Goal: Information Seeking & Learning: Learn about a topic

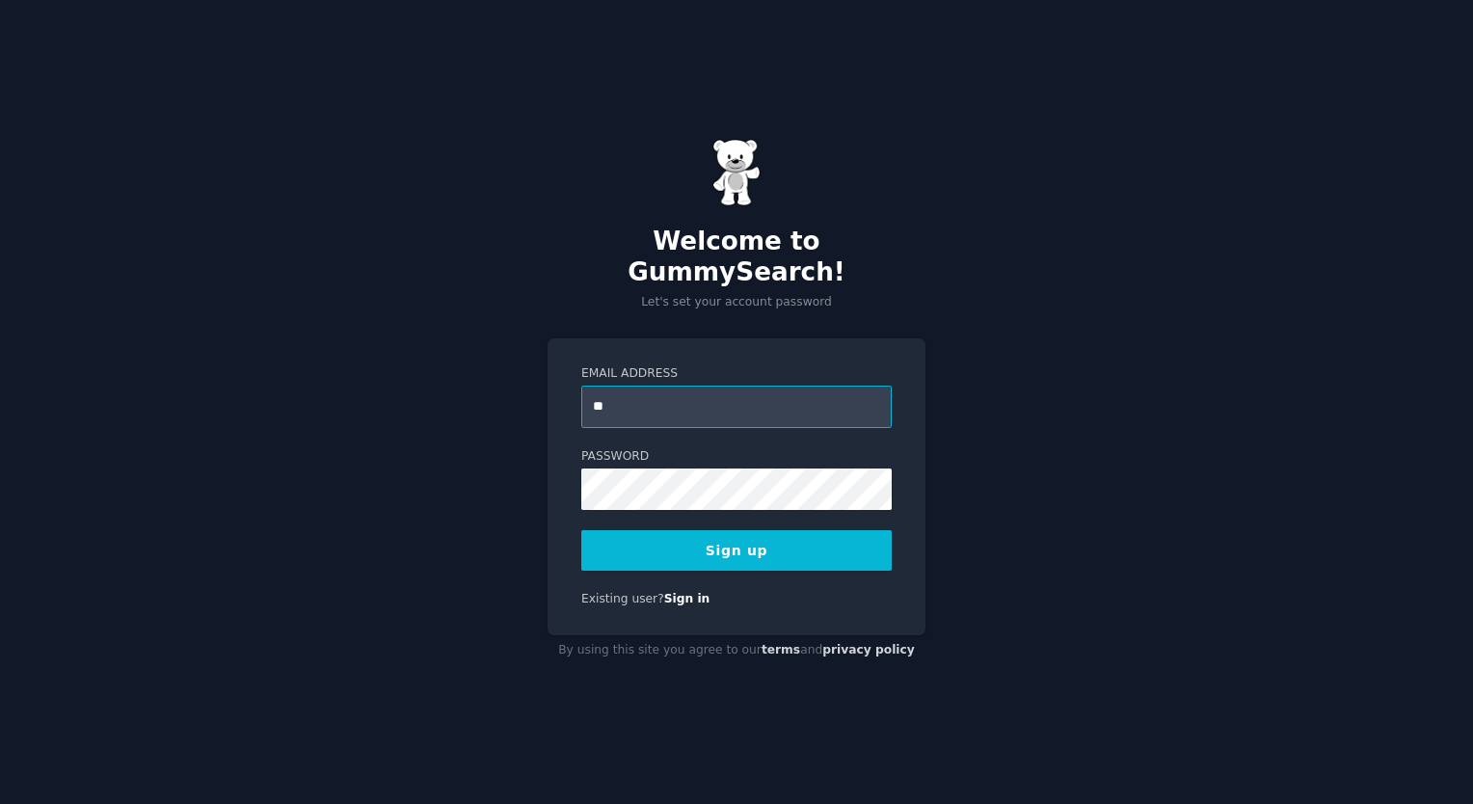
type input "**********"
click at [753, 530] on button "Sign up" at bounding box center [736, 550] width 310 height 40
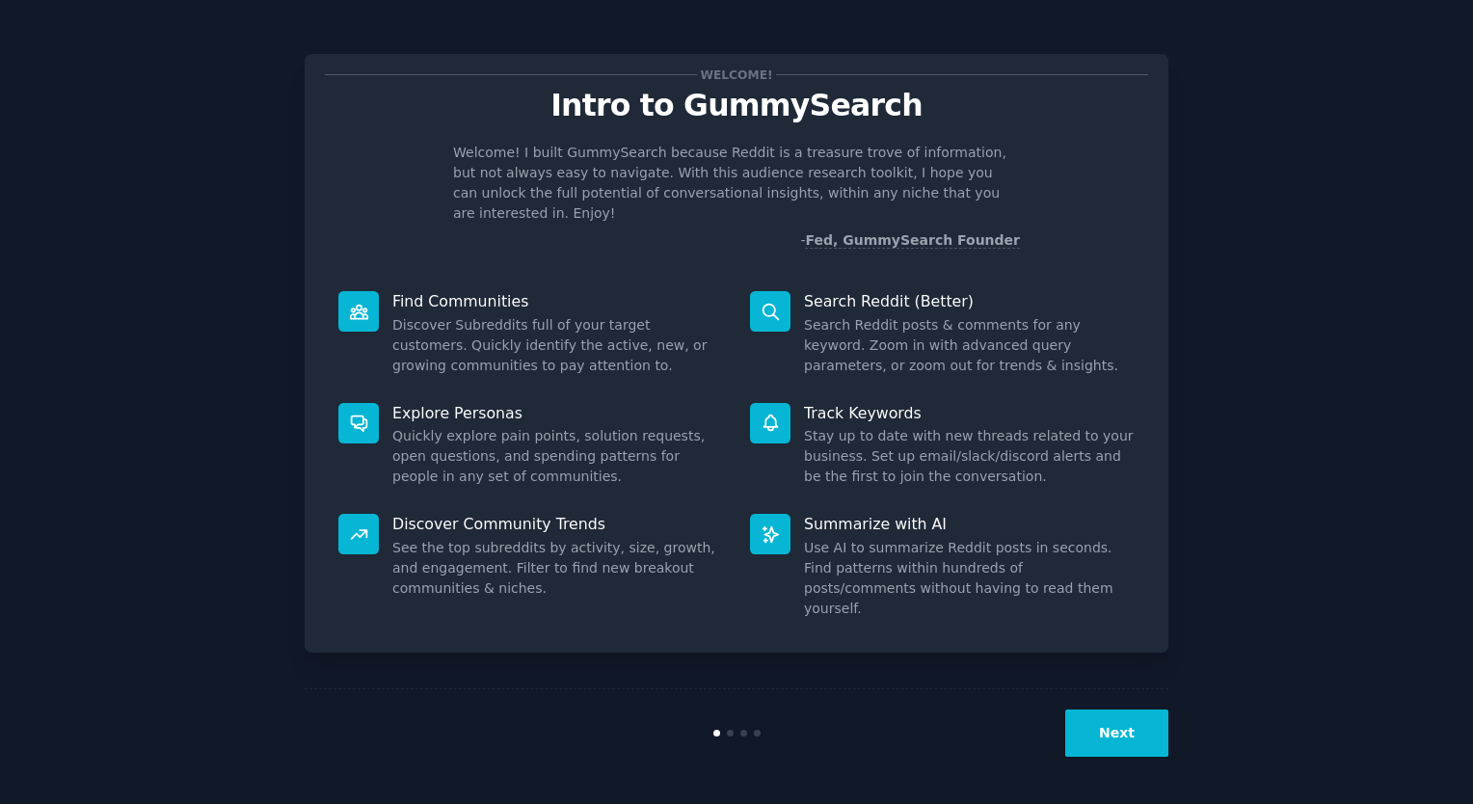
click at [1109, 731] on button "Next" at bounding box center [1116, 732] width 103 height 47
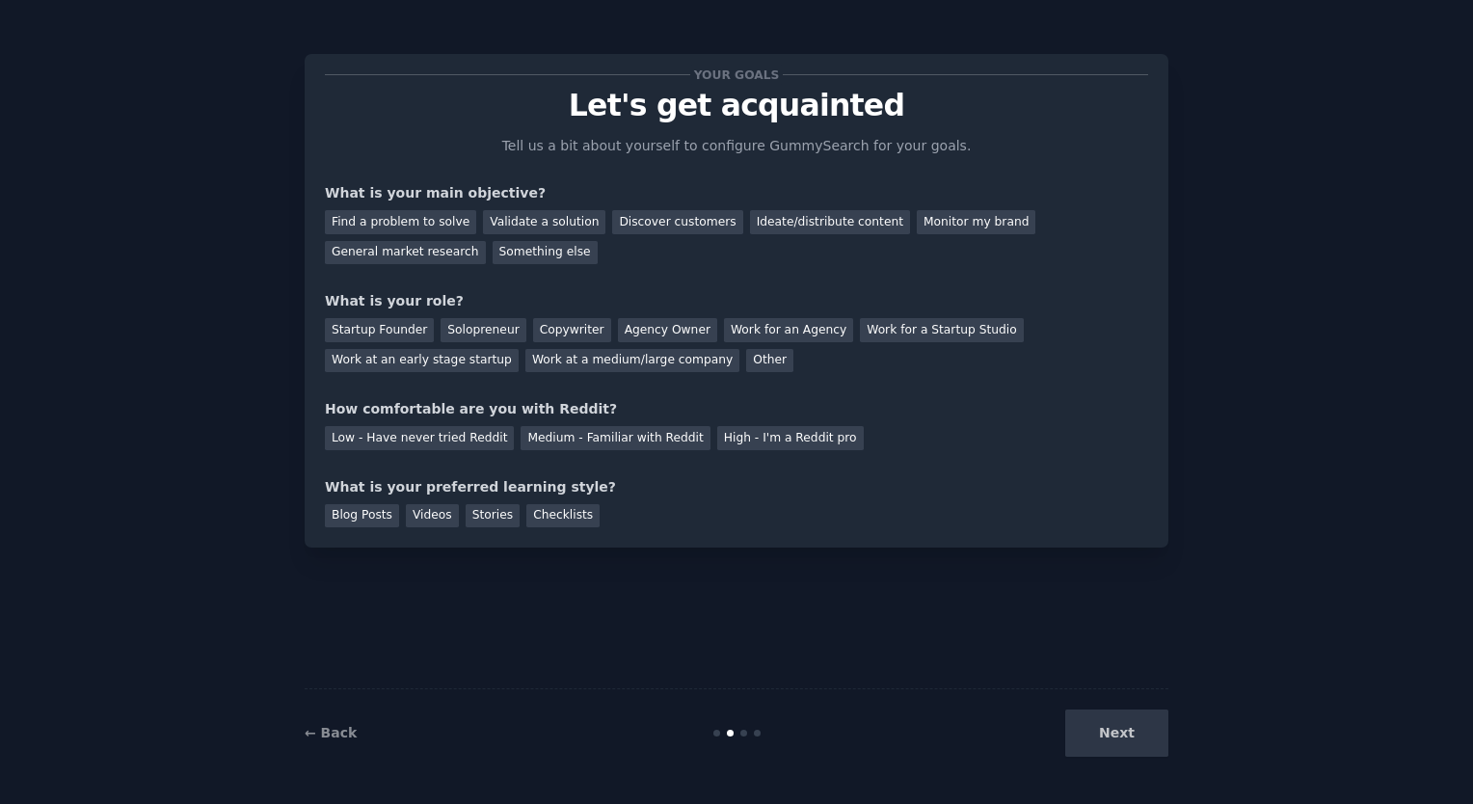
click at [1109, 731] on div "Next" at bounding box center [1024, 732] width 288 height 47
click at [1105, 741] on div "Next" at bounding box center [1024, 732] width 288 height 47
click at [427, 227] on div "Find a problem to solve" at bounding box center [400, 222] width 151 height 24
click at [746, 351] on div "Other" at bounding box center [769, 361] width 47 height 24
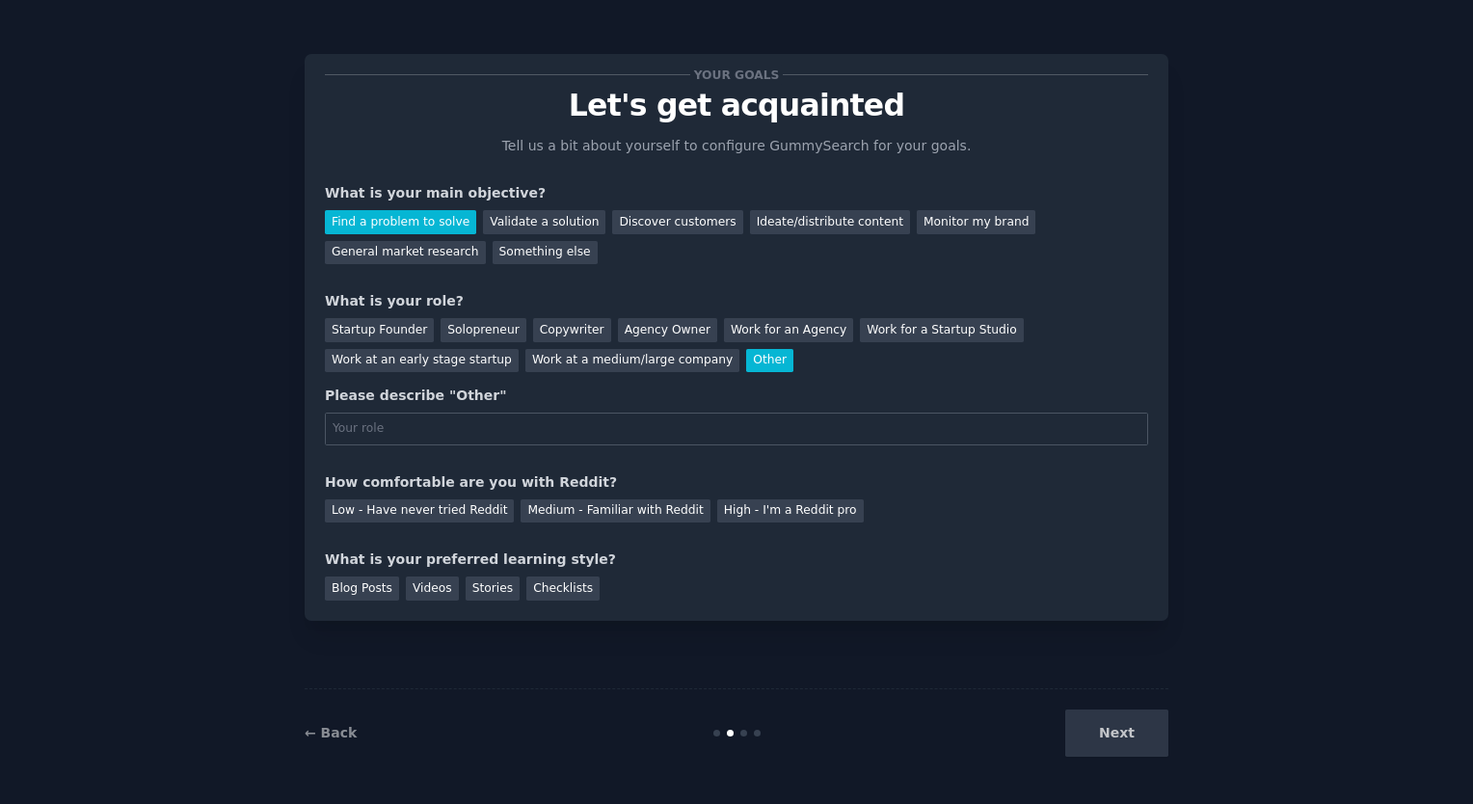
click at [746, 351] on div "Other" at bounding box center [769, 361] width 47 height 24
click at [483, 326] on div "Solopreneur" at bounding box center [482, 330] width 85 height 24
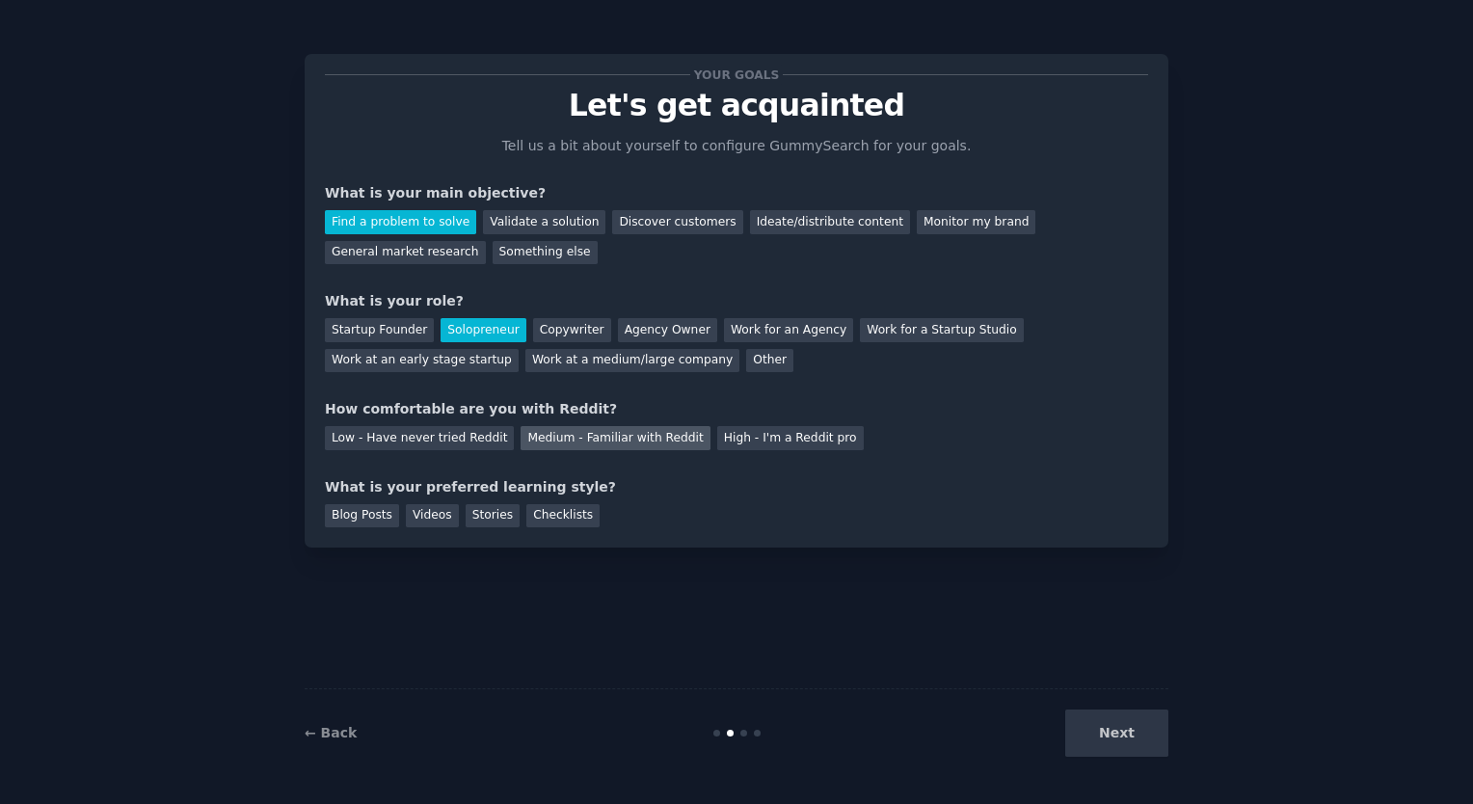
click at [594, 438] on div "Medium - Familiar with Reddit" at bounding box center [614, 438] width 189 height 24
click at [447, 443] on div "Low - Have never tried Reddit" at bounding box center [419, 438] width 189 height 24
click at [418, 524] on div "Videos" at bounding box center [432, 516] width 53 height 24
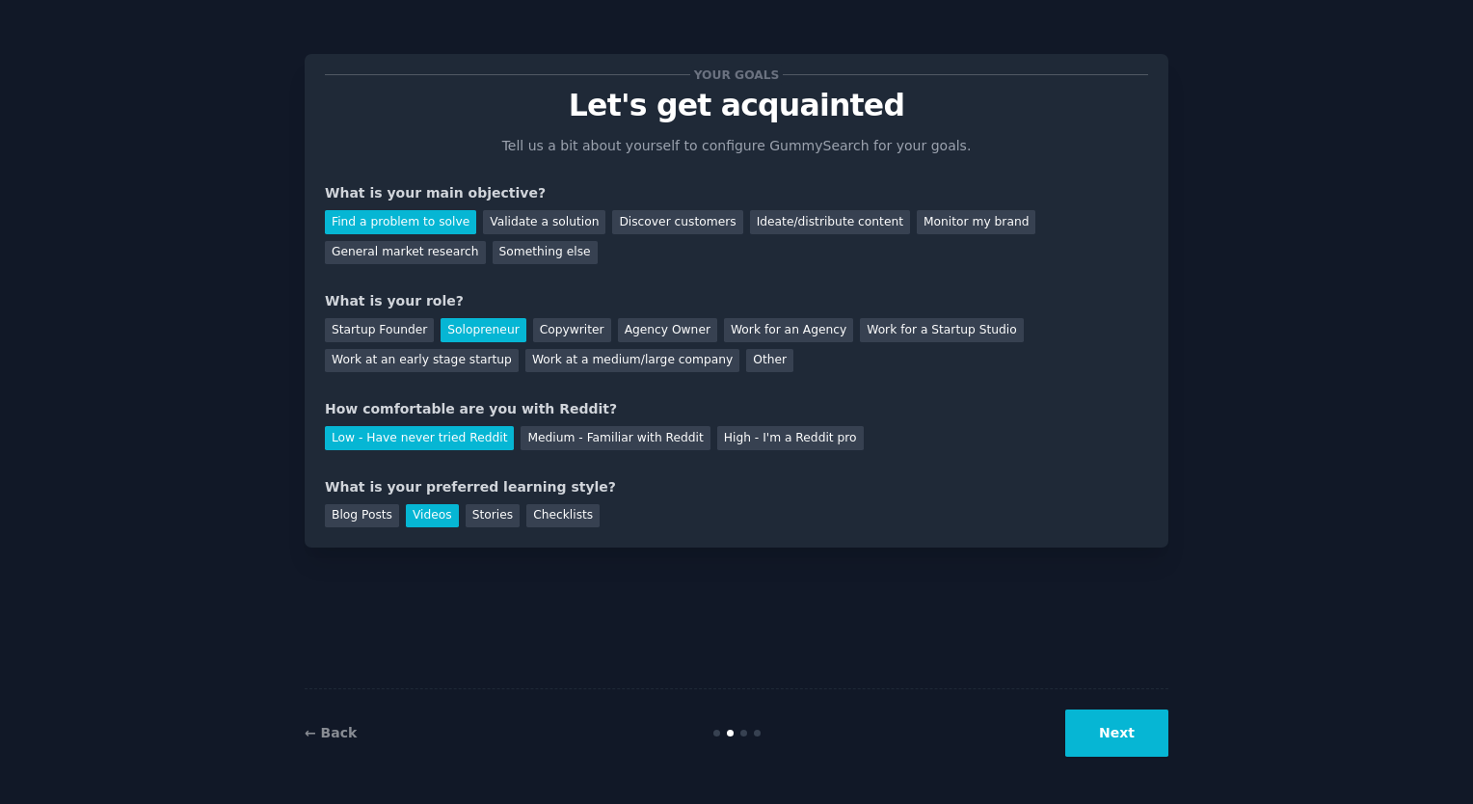
click at [1105, 730] on button "Next" at bounding box center [1116, 732] width 103 height 47
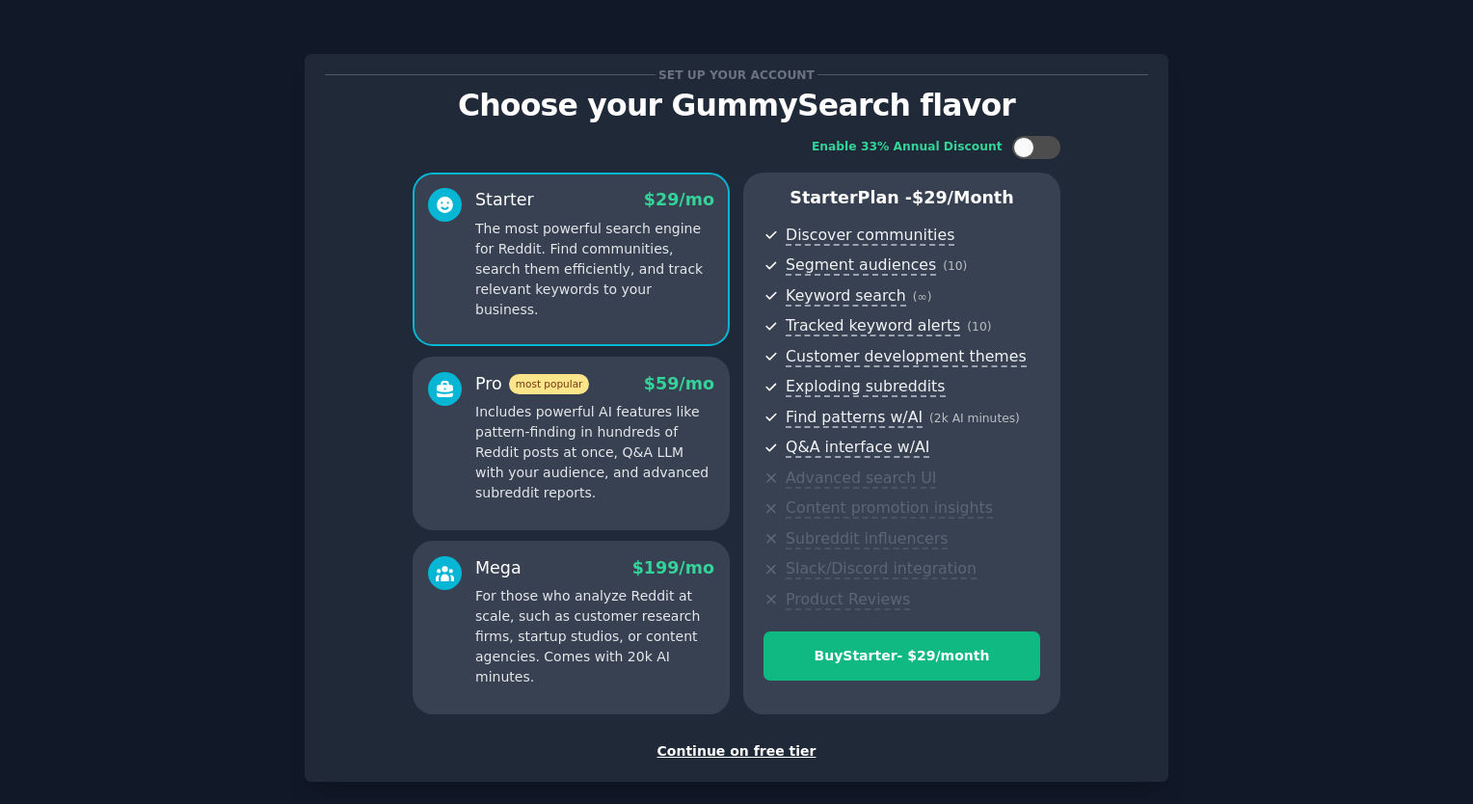
click at [785, 752] on div "Continue on free tier" at bounding box center [736, 751] width 823 height 20
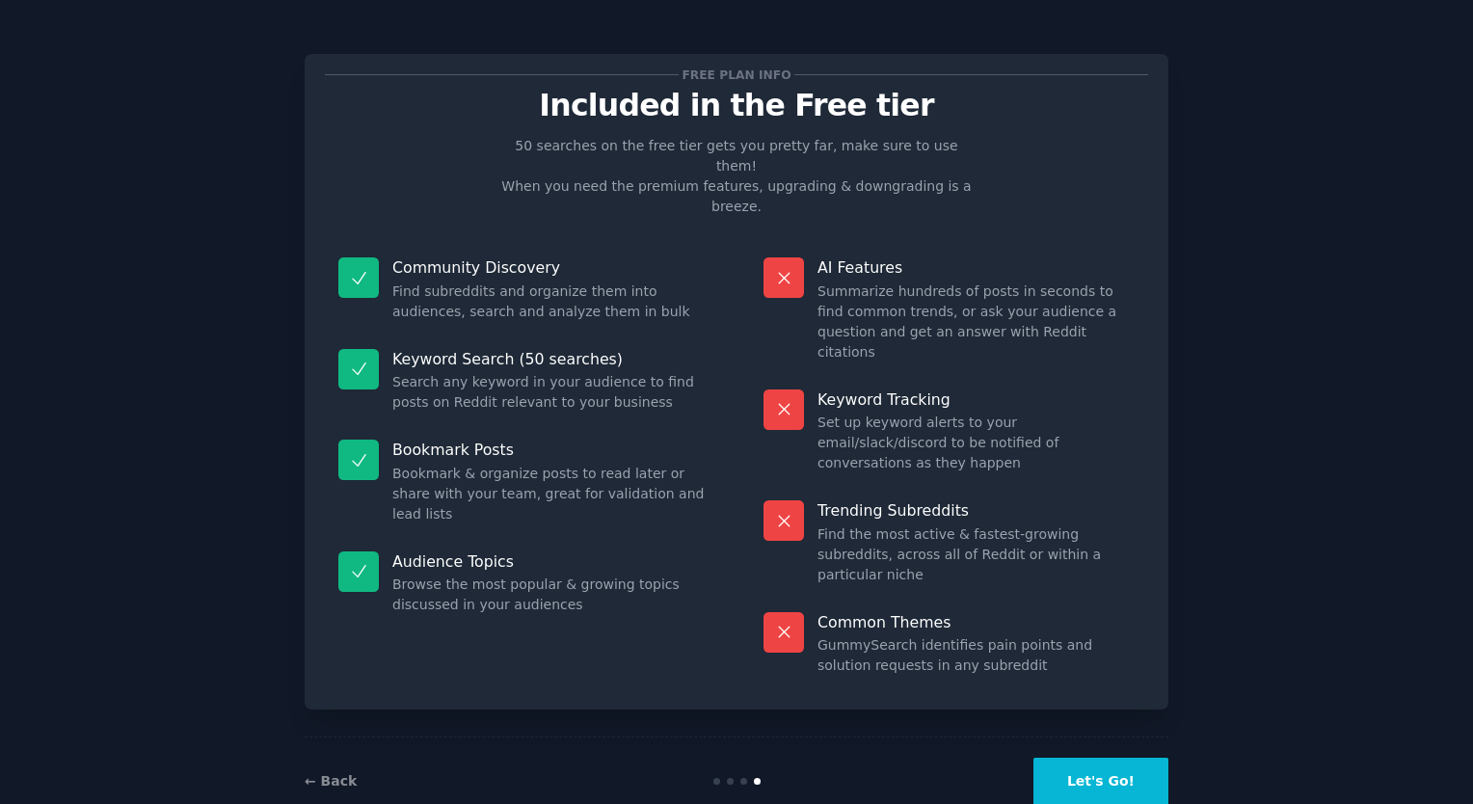
click at [1113, 758] on button "Let's Go!" at bounding box center [1100, 781] width 135 height 47
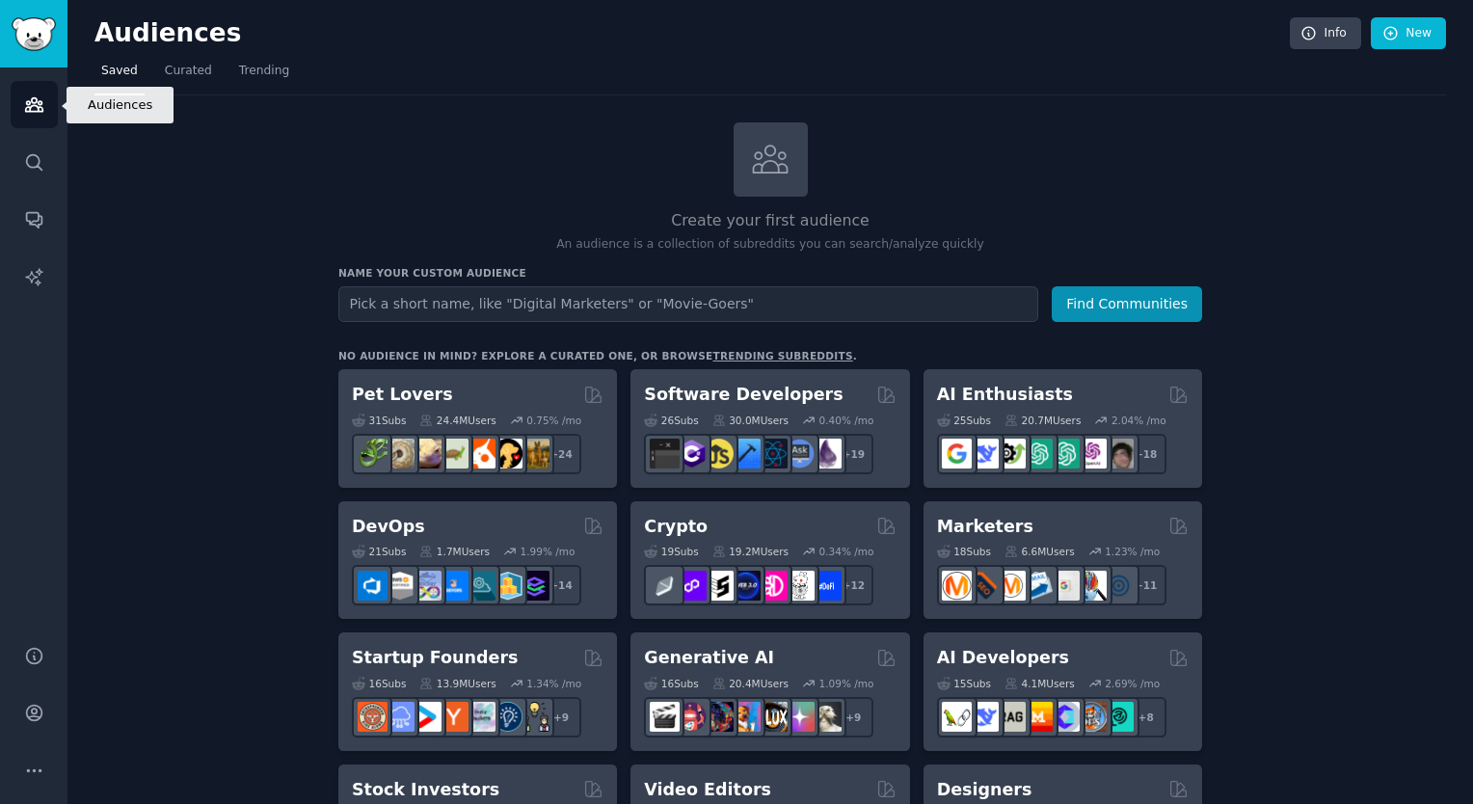
click at [44, 109] on link "Audiences" at bounding box center [34, 104] width 47 height 47
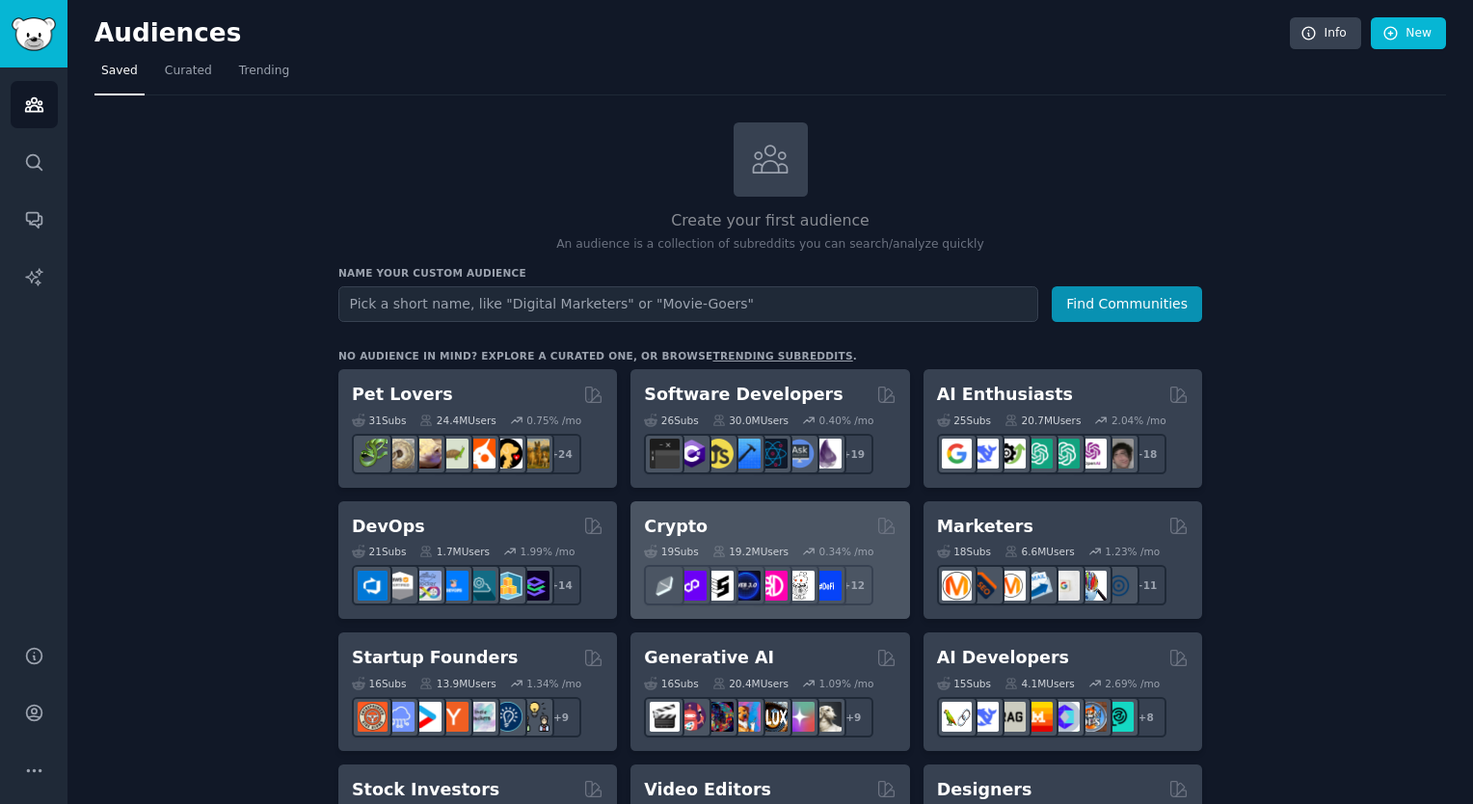
click at [843, 521] on div "Crypto" at bounding box center [770, 527] width 252 height 24
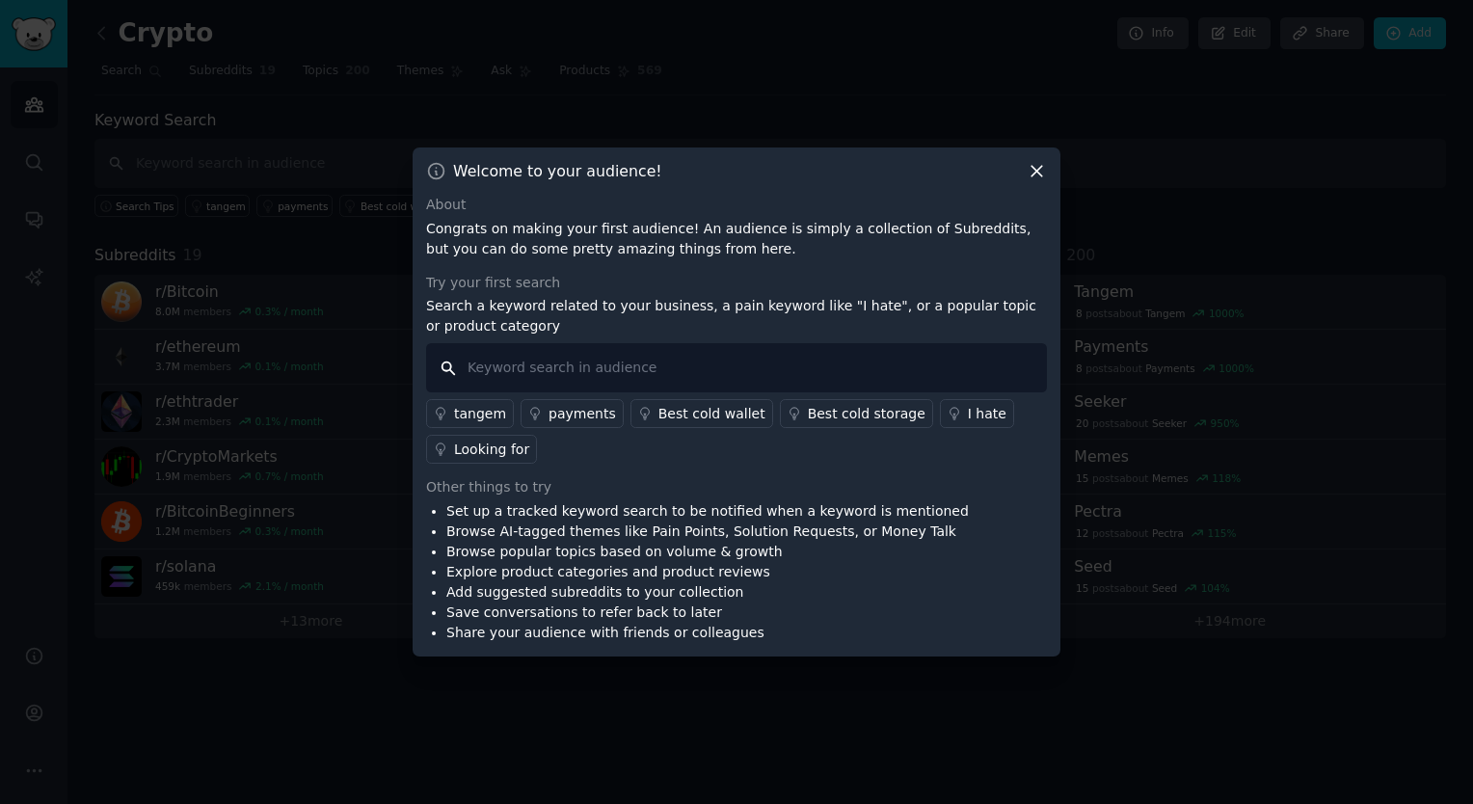
click at [607, 377] on input "text" at bounding box center [736, 367] width 621 height 49
type input "Sentimiento de BTC"
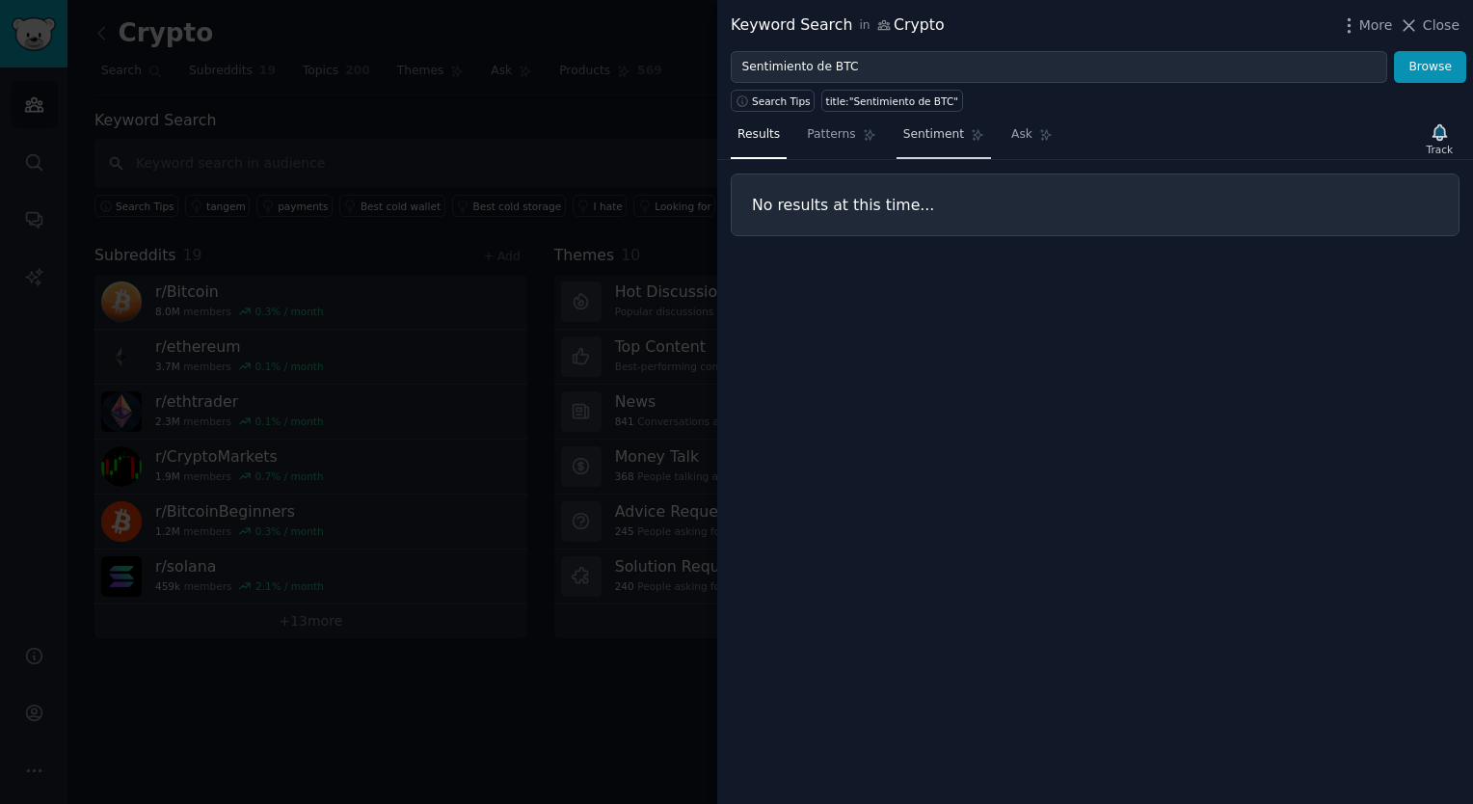
click at [925, 133] on span "Sentiment" at bounding box center [933, 134] width 61 height 17
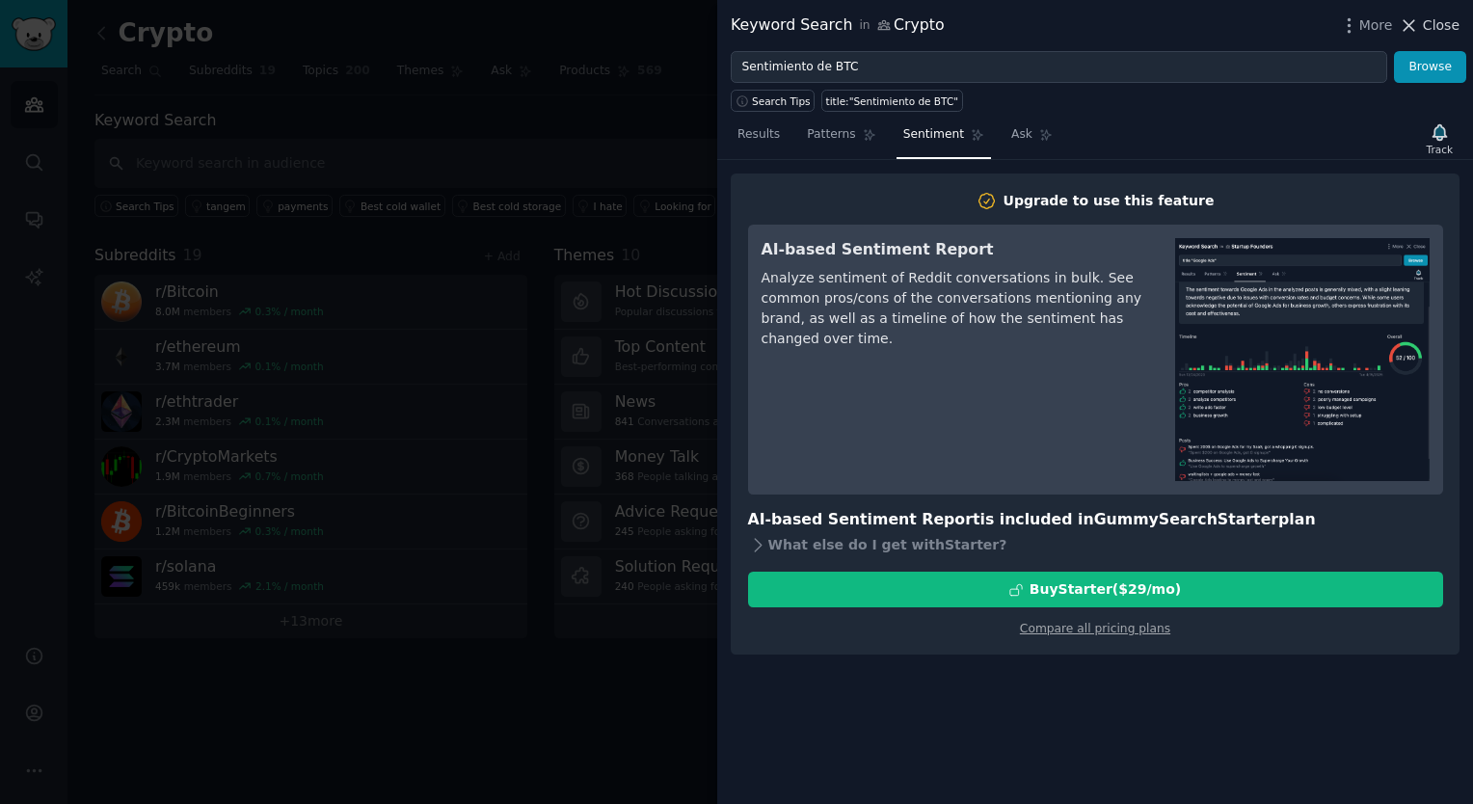
click at [1443, 29] on span "Close" at bounding box center [1441, 25] width 37 height 20
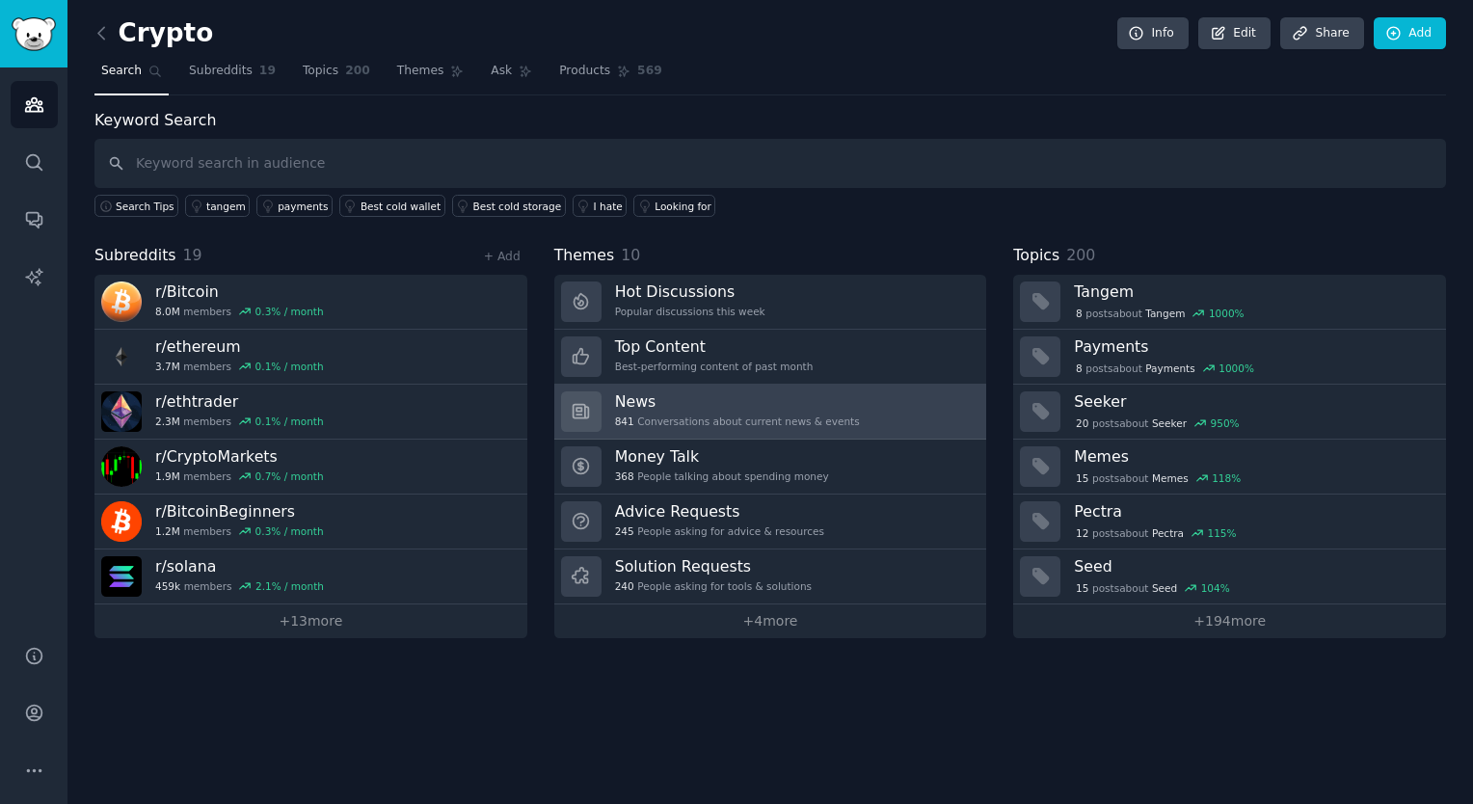
click at [866, 404] on link "News 841 Conversations about current news & events" at bounding box center [770, 412] width 433 height 55
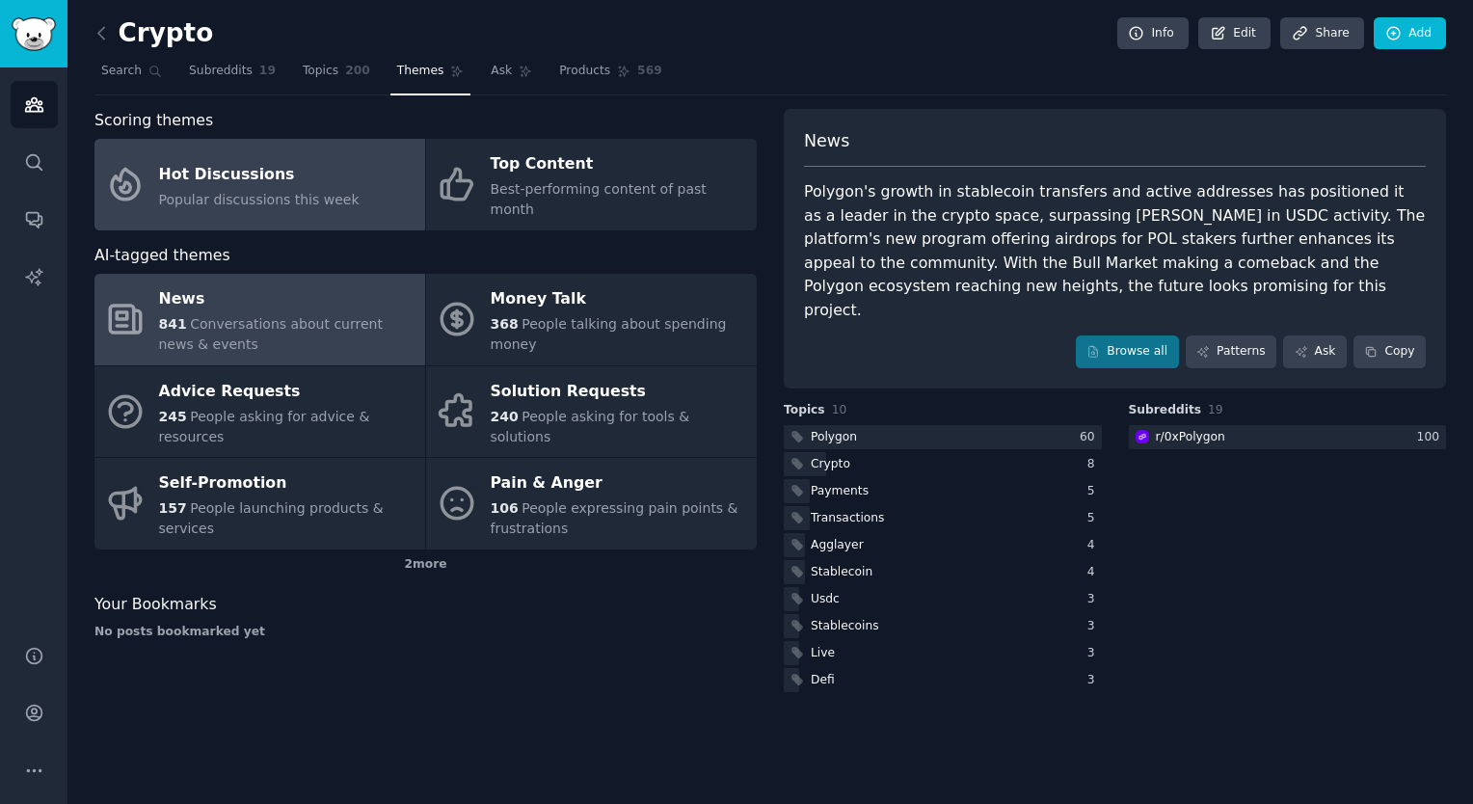
click at [238, 166] on div "Hot Discussions" at bounding box center [259, 174] width 200 height 31
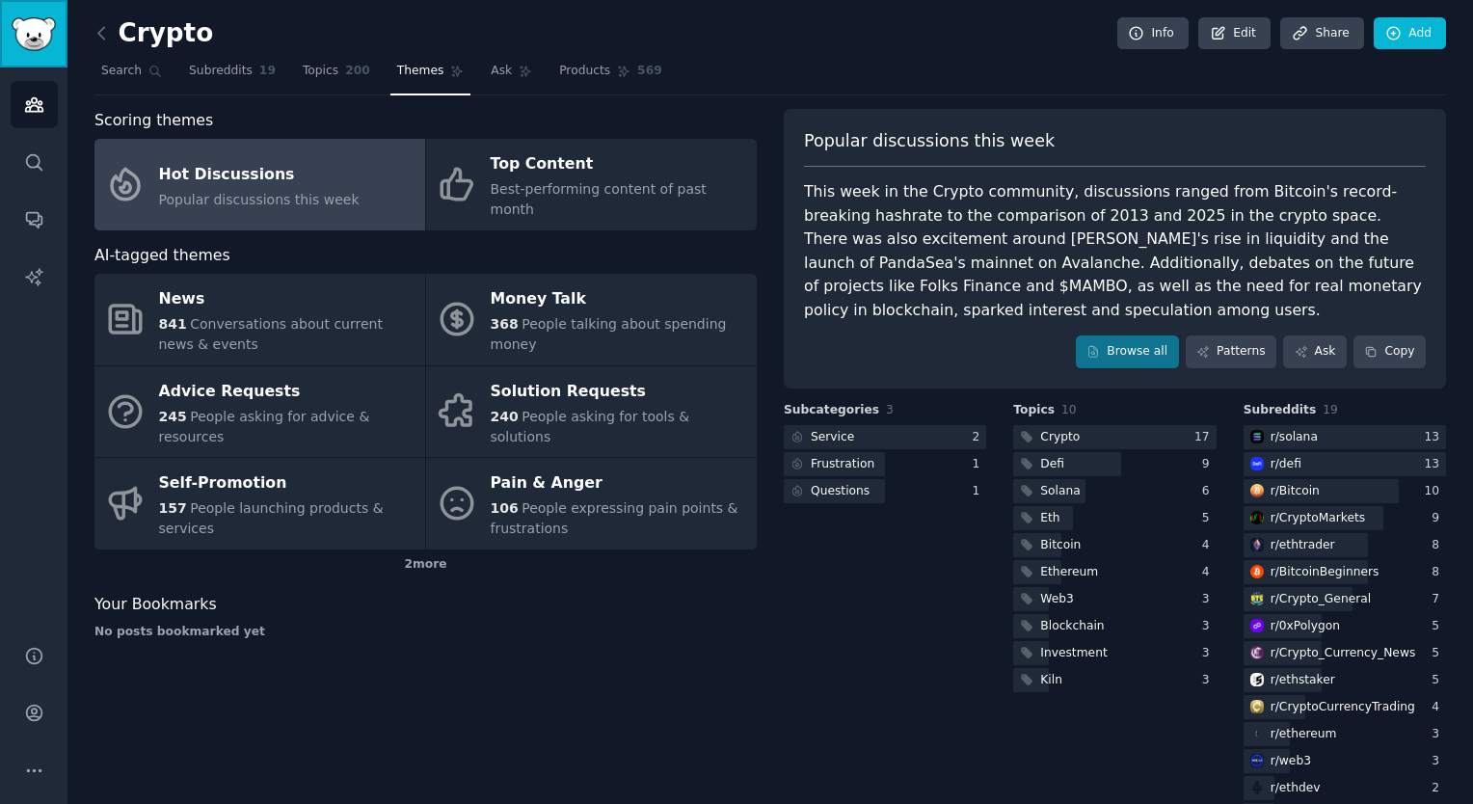
click at [45, 43] on img "Sidebar" at bounding box center [34, 34] width 44 height 34
